Goal: Transaction & Acquisition: Purchase product/service

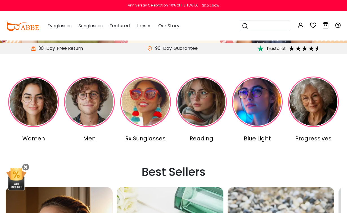
scroll to position [106, 0]
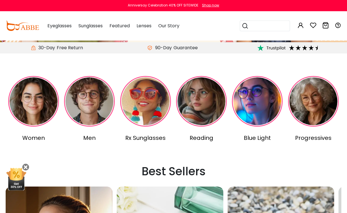
click at [36, 102] on img at bounding box center [33, 101] width 51 height 51
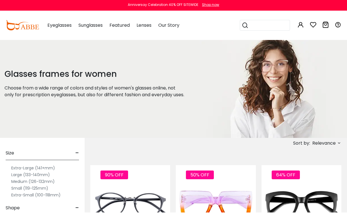
type input "**********"
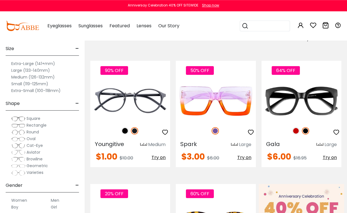
scroll to position [106, 0]
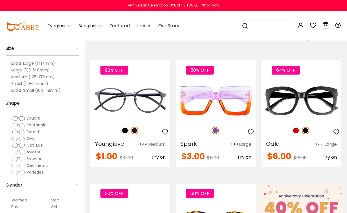
click at [45, 73] on label "Large (133-140mm)" at bounding box center [30, 70] width 39 height 7
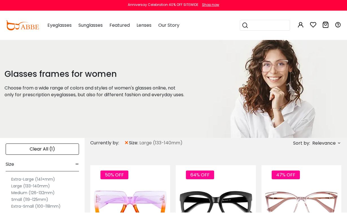
type input "**********"
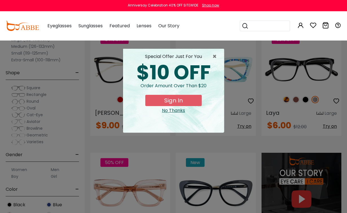
scroll to position [401, 0]
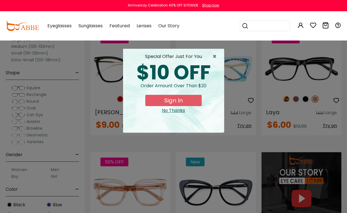
click at [217, 55] on span "×" at bounding box center [215, 56] width 7 height 7
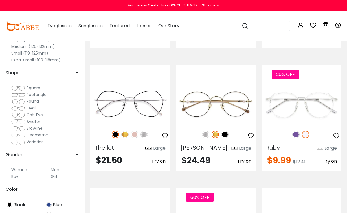
scroll to position [735, 0]
click at [296, 132] on img at bounding box center [295, 134] width 7 height 7
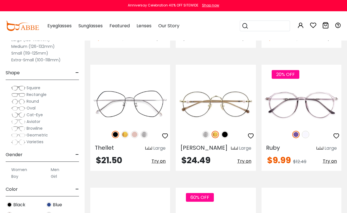
click at [112, 133] on img at bounding box center [115, 134] width 7 height 7
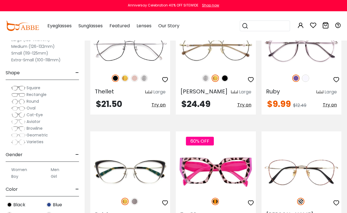
scroll to position [792, 0]
click at [152, 82] on div at bounding box center [130, 78] width 80 height 12
click at [0, 0] on img at bounding box center [0, 0] width 0 height 0
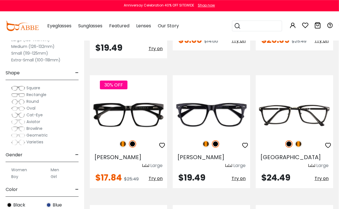
scroll to position [1361, 0]
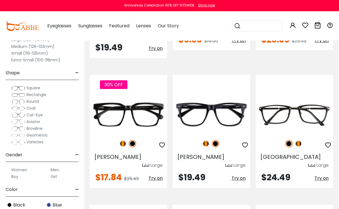
click at [302, 140] on img at bounding box center [298, 143] width 7 height 7
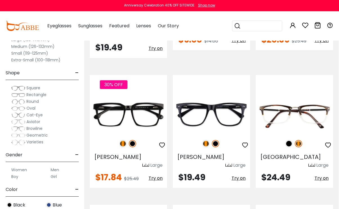
click at [286, 140] on img at bounding box center [289, 143] width 7 height 7
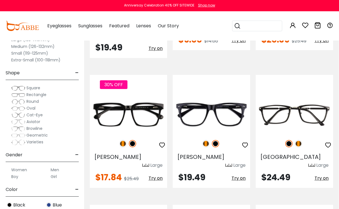
click at [0, 0] on img at bounding box center [0, 0] width 0 height 0
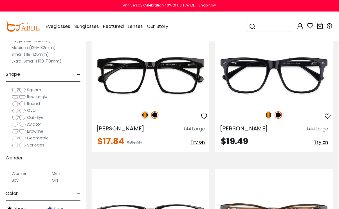
scroll to position [2198, 0]
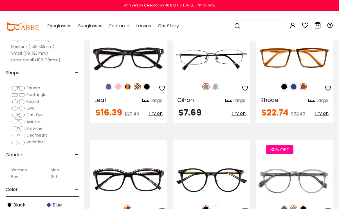
click at [303, 205] on img at bounding box center [303, 208] width 7 height 7
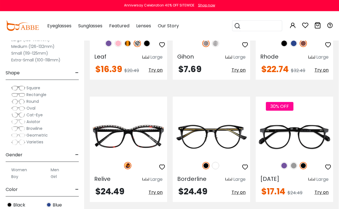
scroll to position [2265, 0]
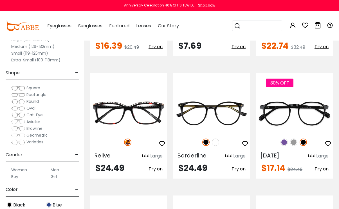
click at [299, 81] on div "30% OFF Carnival Large $17.14" at bounding box center [294, 125] width 77 height 105
click at [319, 136] on div "30% OFF" at bounding box center [294, 142] width 77 height 12
click at [299, 80] on div at bounding box center [294, 109] width 77 height 59
click at [281, 139] on img at bounding box center [284, 142] width 7 height 7
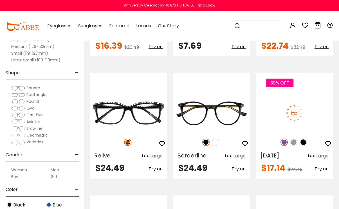
scroll to position [2265, 0]
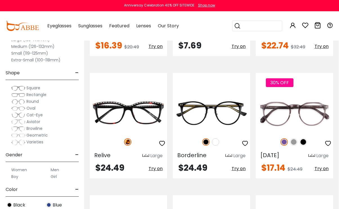
click at [302, 166] on span "$24.49" at bounding box center [295, 169] width 15 height 6
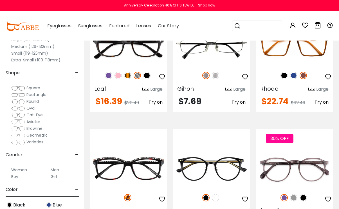
scroll to position [2209, 0]
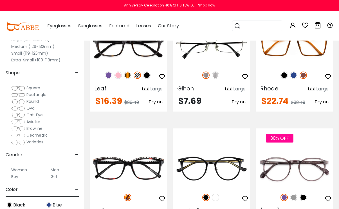
click at [0, 0] on img at bounding box center [0, 0] width 0 height 0
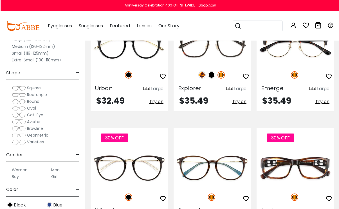
scroll to position [2454, 0]
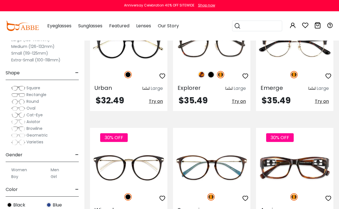
click at [0, 0] on img at bounding box center [0, 0] width 0 height 0
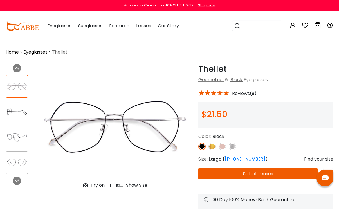
scroll to position [1, 0]
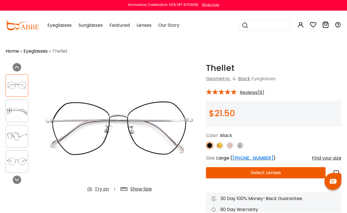
type input "**********"
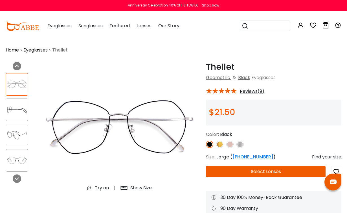
scroll to position [0, 0]
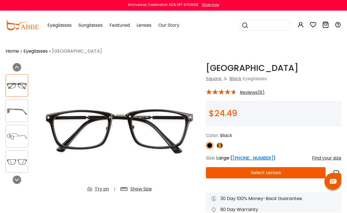
type input "**********"
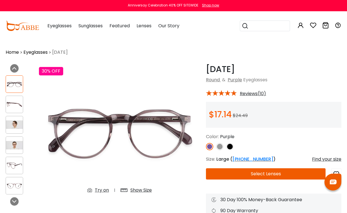
type input "**********"
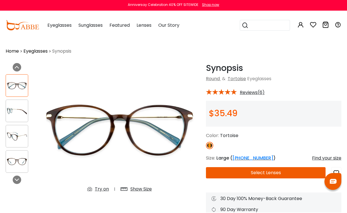
type input "**********"
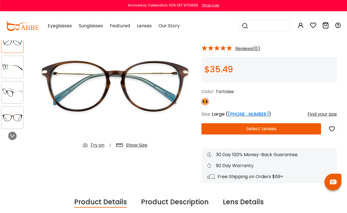
scroll to position [45, 5]
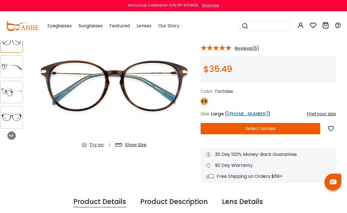
click at [94, 145] on div "Try on" at bounding box center [96, 145] width 14 height 7
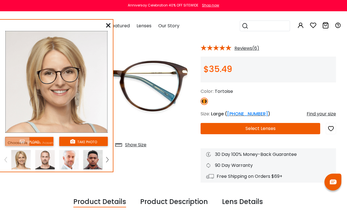
click at [96, 145] on button "take photo" at bounding box center [83, 141] width 48 height 9
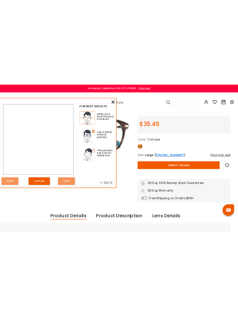
scroll to position [0, 7]
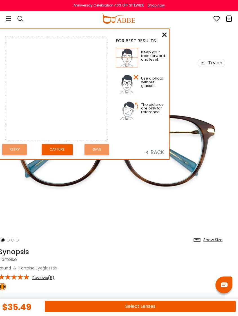
click at [56, 149] on button "Capture" at bounding box center [57, 149] width 31 height 11
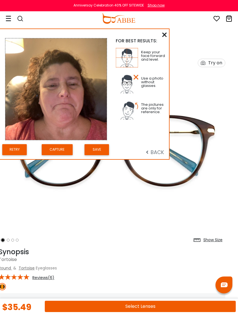
click at [16, 146] on button "Retry" at bounding box center [14, 149] width 25 height 11
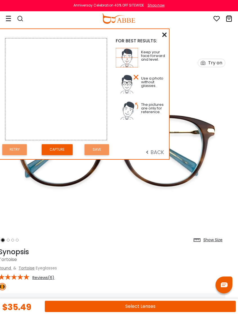
click at [59, 148] on button "Capture" at bounding box center [57, 149] width 31 height 11
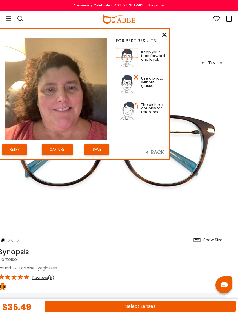
click at [99, 139] on img at bounding box center [55, 88] width 101 height 101
click at [97, 150] on button "Save" at bounding box center [97, 149] width 25 height 11
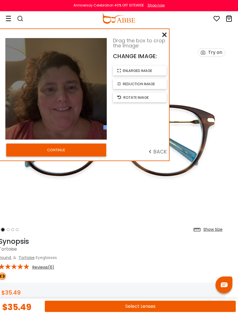
scroll to position [11, 7]
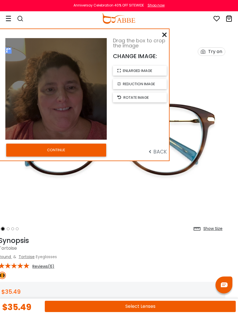
click at [120, 83] on icon "button" at bounding box center [118, 84] width 3 height 4
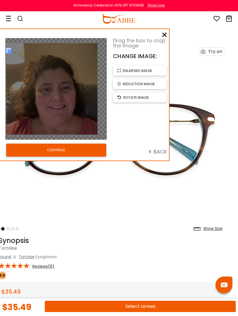
click at [47, 148] on button "CONTINUE" at bounding box center [56, 149] width 100 height 13
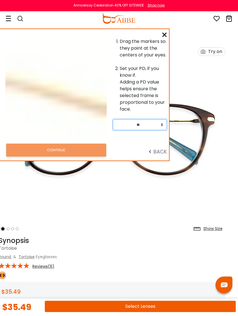
click at [127, 127] on select "** ** ** ** ** ** ** ** ** ** ** ** ** ** ** ** ** ** ** ** ** ** ** ** ** ** *…" at bounding box center [140, 124] width 54 height 11
select select "**"
click at [162, 152] on span "BACK" at bounding box center [158, 151] width 18 height 7
click at [156, 150] on span "BACK" at bounding box center [158, 151] width 18 height 7
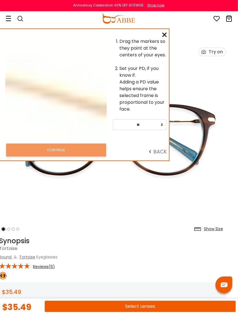
click at [160, 153] on span "BACK" at bounding box center [158, 151] width 18 height 7
click at [161, 37] on div "Drag the markers so they point at the centers of your eyes. Set your PD, if you…" at bounding box center [84, 94] width 169 height 131
click at [157, 29] on div "Drag the markers so they point at the centers of your eyes. Set your PD, if you…" at bounding box center [84, 94] width 169 height 131
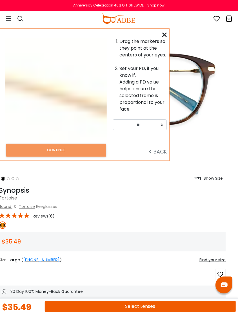
scroll to position [63, 7]
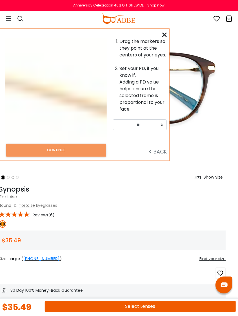
click at [161, 31] on div "Drag the markers so they point at the centers of your eyes. Set your PD, if you…" at bounding box center [84, 94] width 169 height 131
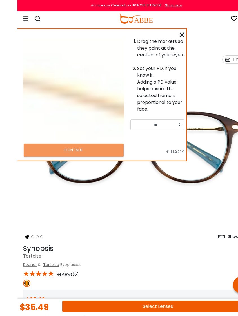
scroll to position [0, 0]
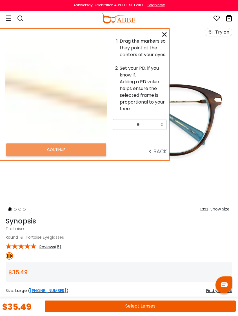
click at [62, 209] on button "Select Lenses" at bounding box center [140, 305] width 191 height 11
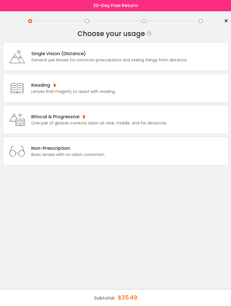
click at [33, 133] on div "Bifocal & Progressive One pair of glasses corrects vision at near, middle, and …" at bounding box center [115, 119] width 225 height 29
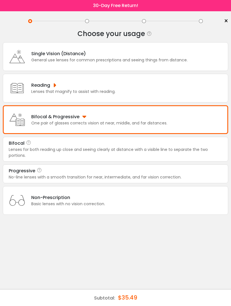
click at [17, 174] on div "Progressive" at bounding box center [22, 171] width 26 height 7
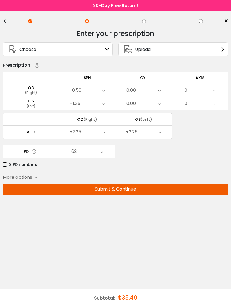
click at [26, 189] on button "Submit & Continue" at bounding box center [115, 189] width 225 height 11
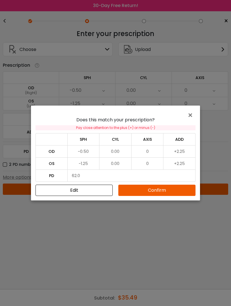
click at [178, 188] on button "Confirm" at bounding box center [156, 190] width 77 height 11
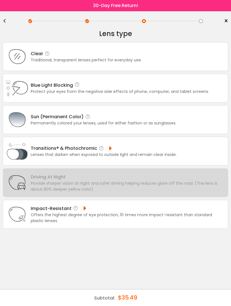
click at [194, 55] on div "Clear Traditional, transparent lenses perfect for everyday use." at bounding box center [115, 56] width 225 height 29
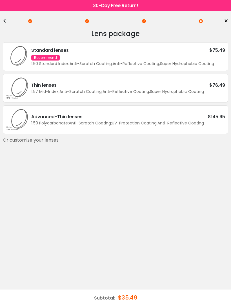
click at [212, 66] on div "1.50 Standard Index ; Anti-Scratch Coating ; Anti-Reflective Coating ; Super Hy…" at bounding box center [128, 64] width 194 height 6
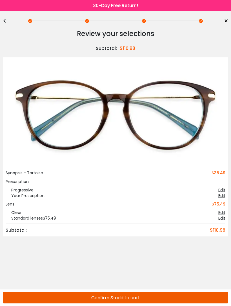
click at [177, 304] on button "Confirm & add to cart" at bounding box center [115, 297] width 225 height 11
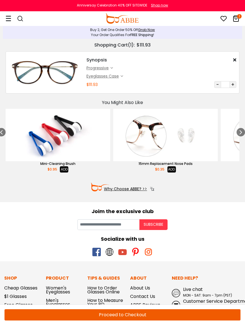
click at [10, 22] on div at bounding box center [9, 18] width 6 height 8
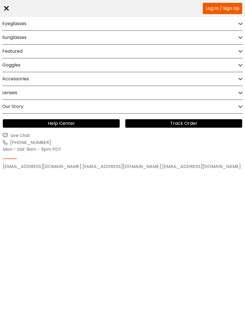
click at [14, 23] on h2 "Eyeglasses" at bounding box center [14, 24] width 24 height 14
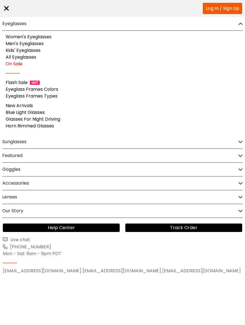
click at [17, 70] on div "Women's Eyeglasses Men's Eyeglasses Kids' Eyeglasses All Eyeglasses On Sale Fla…" at bounding box center [122, 83] width 245 height 104
click at [12, 66] on link "On Sale" at bounding box center [14, 64] width 17 height 6
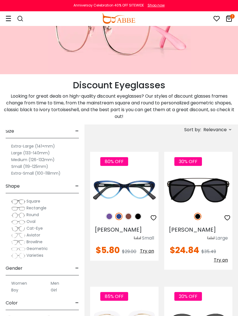
scroll to position [8, 0]
click at [18, 155] on label "Large (133-140mm)" at bounding box center [30, 153] width 39 height 7
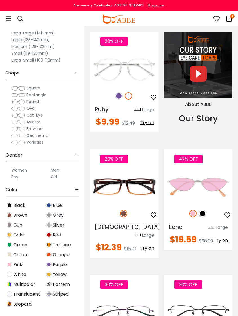
scroll to position [842, 0]
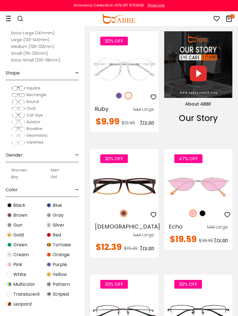
click at [0, 0] on img at bounding box center [0, 0] width 0 height 0
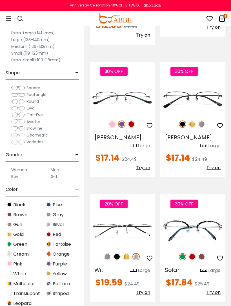
scroll to position [1068, 0]
click at [0, 0] on img at bounding box center [0, 0] width 0 height 0
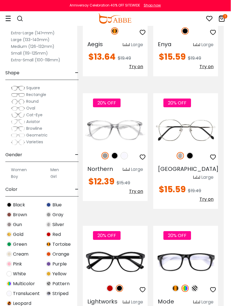
scroll to position [1671, 7]
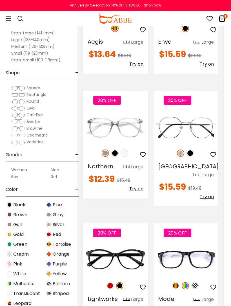
click at [111, 282] on img at bounding box center [109, 285] width 7 height 7
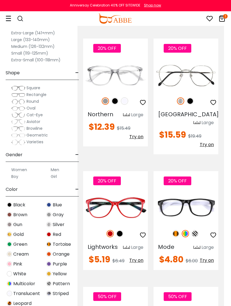
scroll to position [1724, 7]
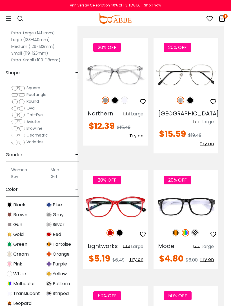
click at [92, 242] on span "Lightworks" at bounding box center [103, 246] width 30 height 8
click at [96, 253] on span "$5.19" at bounding box center [99, 259] width 21 height 12
click at [0, 0] on img at bounding box center [0, 0] width 0 height 0
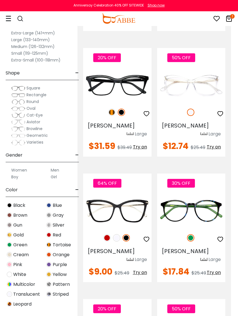
scroll to position [2404, 7]
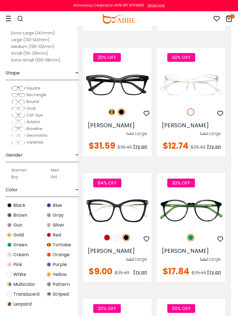
click at [0, 0] on img at bounding box center [0, 0] width 0 height 0
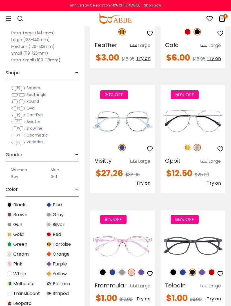
scroll to position [3177, 0]
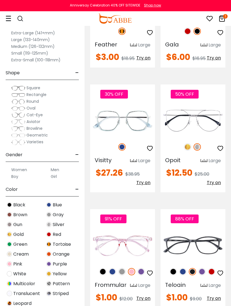
click at [209, 216] on div at bounding box center [193, 242] width 65 height 53
click at [213, 268] on img at bounding box center [211, 271] width 7 height 7
click at [203, 268] on img at bounding box center [201, 271] width 7 height 7
click at [192, 268] on img at bounding box center [192, 271] width 7 height 7
click at [184, 268] on img at bounding box center [182, 271] width 7 height 7
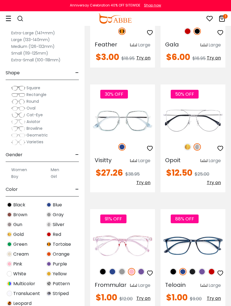
click at [174, 268] on img at bounding box center [173, 271] width 7 height 7
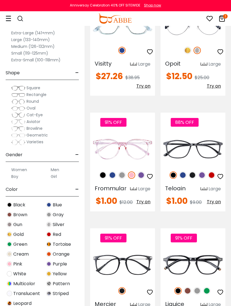
scroll to position [3276, 0]
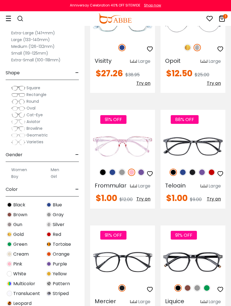
click at [0, 0] on img at bounding box center [0, 0] width 0 height 0
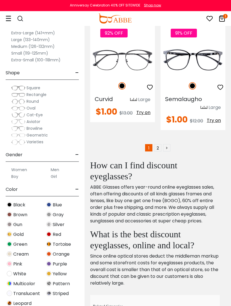
scroll to position [3830, 0]
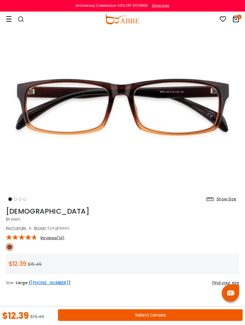
scroll to position [33, 0]
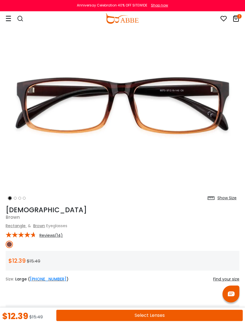
click at [228, 199] on div "Show Size" at bounding box center [227, 198] width 19 height 6
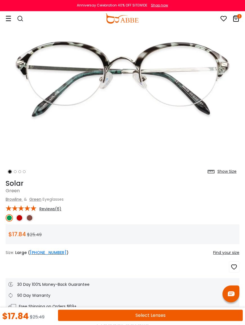
scroll to position [60, 0]
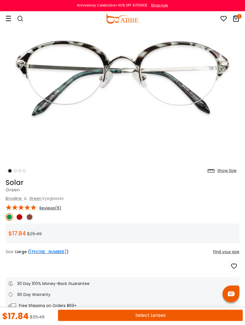
click at [20, 213] on img at bounding box center [19, 216] width 7 height 7
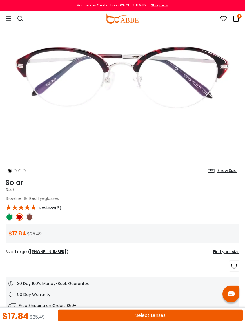
click at [33, 216] on img at bounding box center [29, 216] width 7 height 7
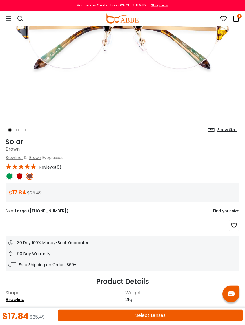
scroll to position [0, 0]
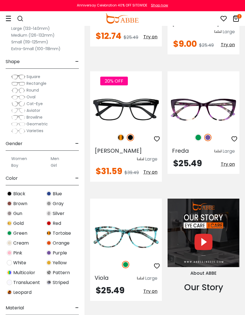
scroll to position [643, 0]
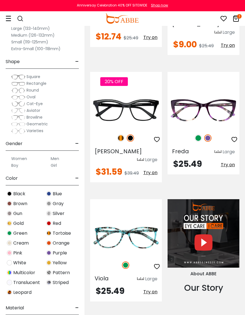
click at [0, 0] on img at bounding box center [0, 0] width 0 height 0
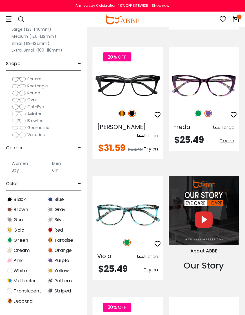
scroll to position [678, 0]
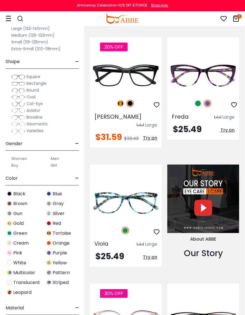
click at [0, 0] on img at bounding box center [0, 0] width 0 height 0
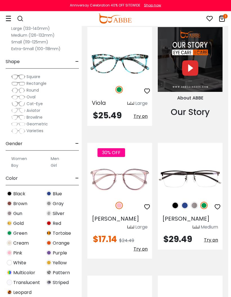
scroll to position [820, 3]
click at [186, 202] on img at bounding box center [184, 205] width 7 height 7
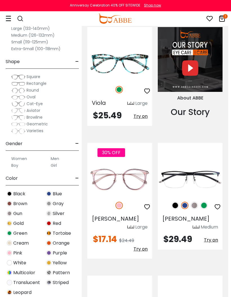
click at [195, 202] on img at bounding box center [194, 205] width 7 height 7
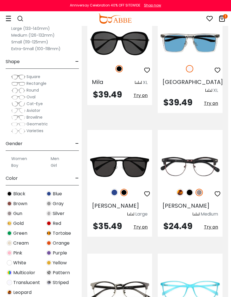
scroll to position [3074, 3]
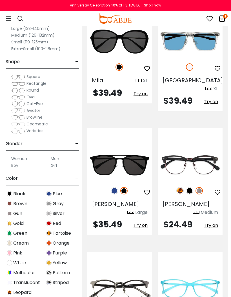
click at [0, 0] on img at bounding box center [0, 0] width 0 height 0
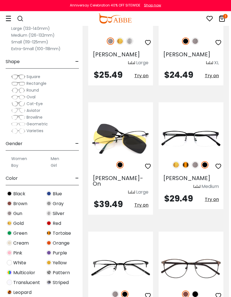
scroll to position [3587, 2]
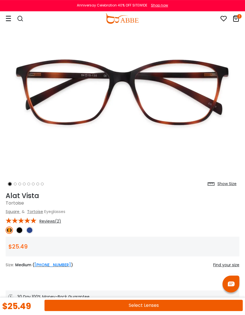
scroll to position [46, 0]
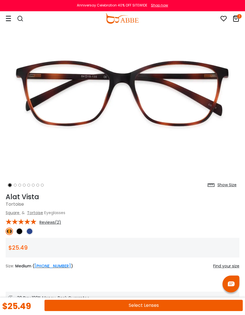
click at [32, 230] on img at bounding box center [29, 231] width 7 height 7
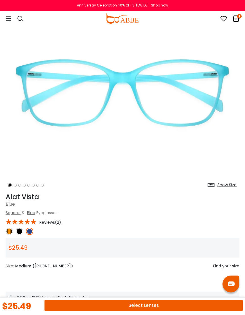
click at [22, 232] on img at bounding box center [19, 231] width 7 height 7
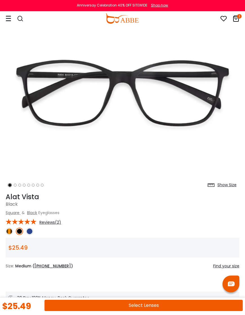
click at [12, 232] on img at bounding box center [9, 231] width 7 height 7
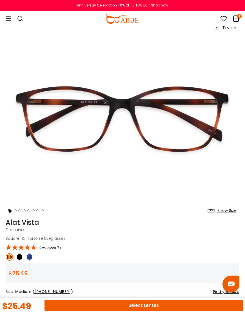
scroll to position [0, 0]
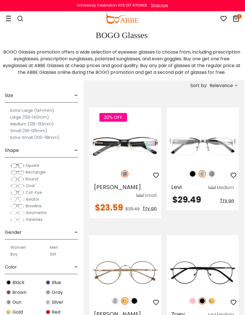
scroll to position [100, 1]
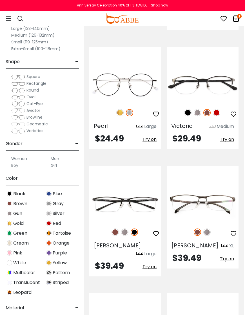
click at [90, 226] on div at bounding box center [125, 232] width 72 height 12
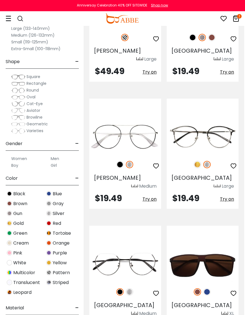
scroll to position [2257, 1]
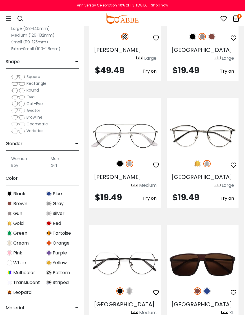
click at [0, 0] on img at bounding box center [0, 0] width 0 height 0
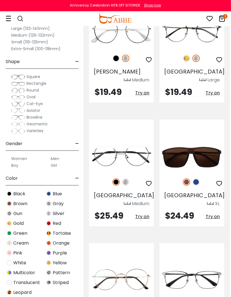
scroll to position [2333, 1]
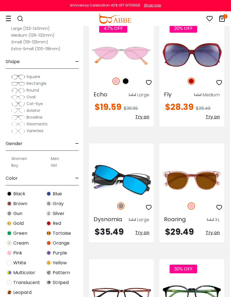
scroll to position [2680, 1]
click at [0, 0] on img at bounding box center [0, 0] width 0 height 0
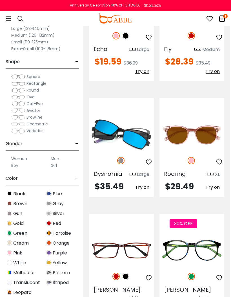
scroll to position [2724, 1]
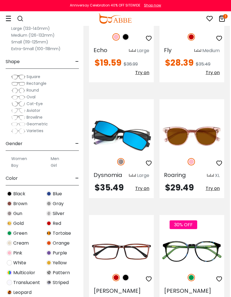
click at [46, 26] on label "Large (133-140mm)" at bounding box center [30, 28] width 39 height 7
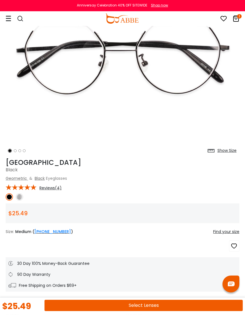
scroll to position [81, 0]
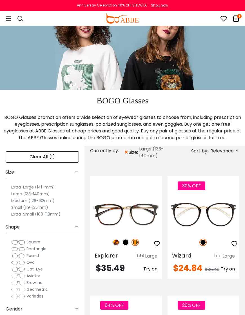
click at [48, 182] on div "Extra-Large (141+mm) Large (133-140mm) Medium (126-132mm) Small (119-125mm) Ext…" at bounding box center [42, 198] width 73 height 38
click at [48, 184] on label "Extra-Large (141+mm)" at bounding box center [33, 187] width 44 height 7
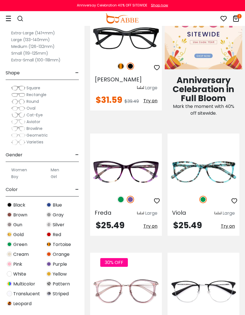
scroll to position [471, 0]
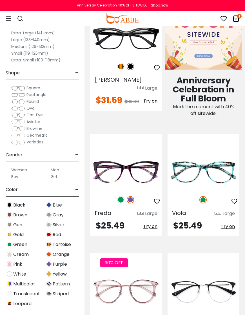
click at [0, 0] on img at bounding box center [0, 0] width 0 height 0
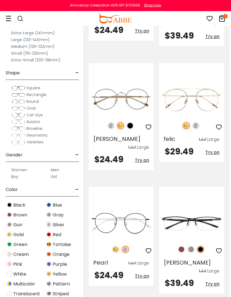
scroll to position [2437, 1]
click at [179, 246] on img at bounding box center [181, 249] width 7 height 7
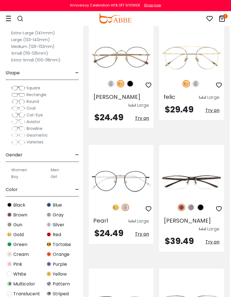
scroll to position [2480, 1]
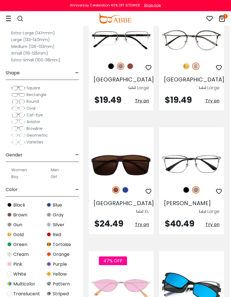
scroll to position [3619, 1]
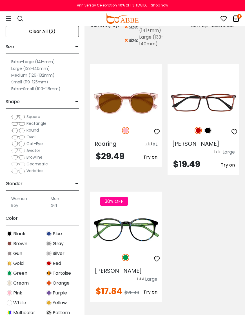
scroll to position [160, 0]
click at [194, 132] on div at bounding box center [204, 131] width 72 height 12
click at [207, 137] on div "[PERSON_NAME] Large $19.49 Try on" at bounding box center [204, 119] width 72 height 110
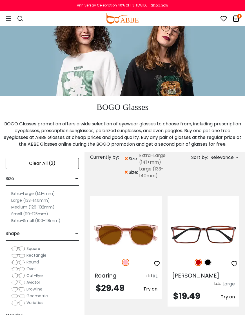
scroll to position [0, 0]
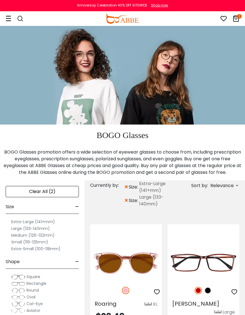
click at [12, 17] on div at bounding box center [18, 19] width 24 height 10
click at [10, 19] on icon at bounding box center [9, 18] width 6 height 6
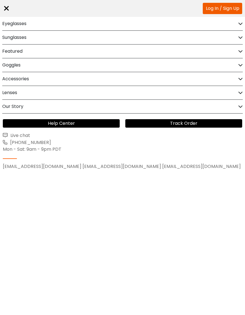
click at [11, 23] on h2 "Eyeglasses" at bounding box center [14, 24] width 24 height 14
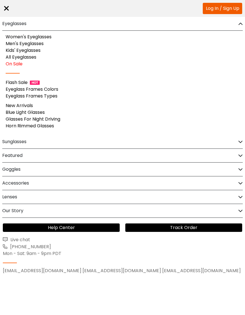
click at [16, 81] on link "Flash Sale" at bounding box center [17, 82] width 22 height 6
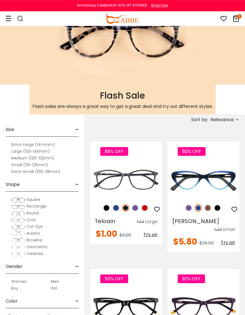
scroll to position [40, 0]
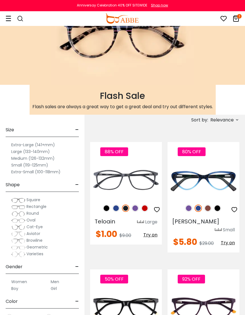
click at [148, 210] on img at bounding box center [144, 208] width 7 height 7
click at [138, 208] on img at bounding box center [135, 208] width 7 height 7
click at [116, 208] on img at bounding box center [115, 208] width 7 height 7
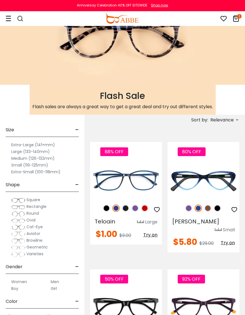
click at [109, 209] on img at bounding box center [106, 208] width 7 height 7
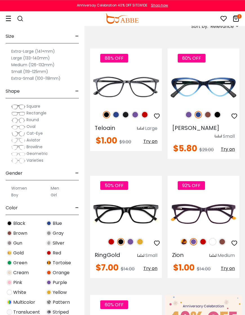
scroll to position [133, 0]
click at [195, 238] on img at bounding box center [193, 241] width 7 height 7
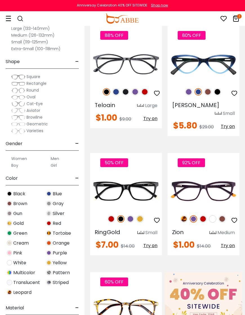
scroll to position [156, 0]
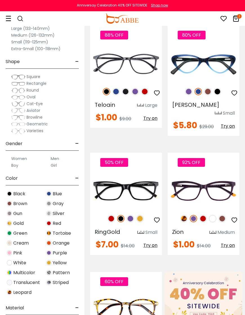
click at [182, 215] on img at bounding box center [183, 218] width 7 height 7
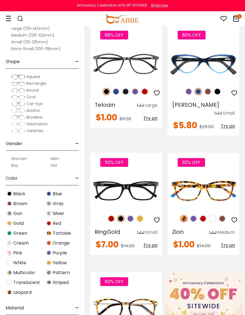
click at [0, 0] on img at bounding box center [0, 0] width 0 height 0
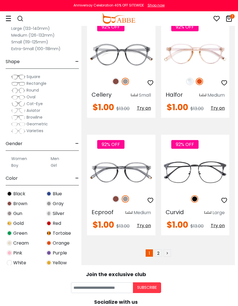
scroll to position [3516, 3]
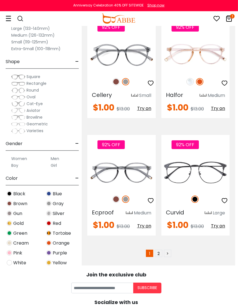
click at [159, 250] on link "2" at bounding box center [158, 253] width 7 height 7
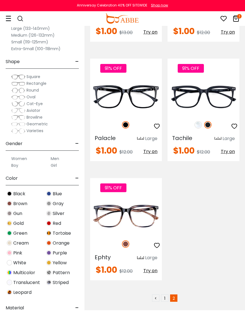
scroll to position [856, 0]
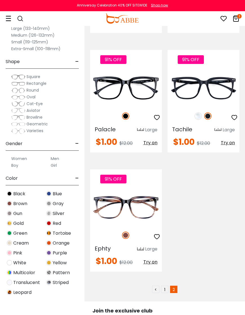
click at [0, 0] on img at bounding box center [0, 0] width 0 height 0
